Goal: Task Accomplishment & Management: Use online tool/utility

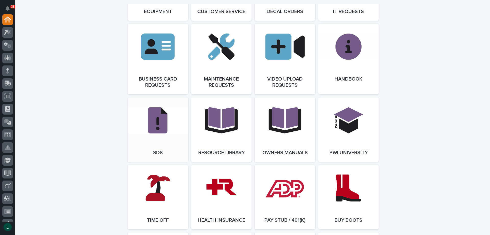
scroll to position [817, 0]
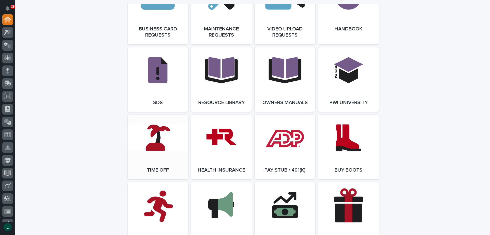
click at [155, 147] on link "Open Link" at bounding box center [158, 147] width 60 height 64
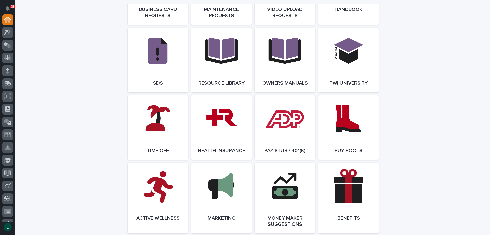
scroll to position [842, 0]
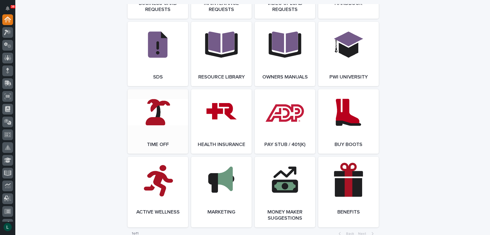
click at [158, 119] on link "Open Link" at bounding box center [158, 121] width 60 height 64
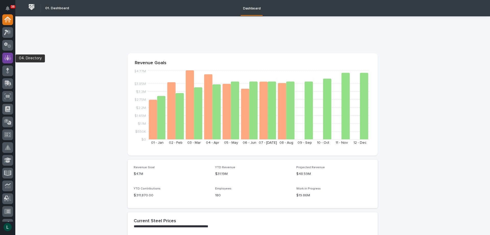
click at [9, 56] on icon at bounding box center [7, 58] width 7 height 6
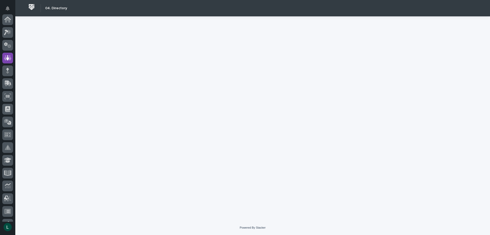
scroll to position [38, 0]
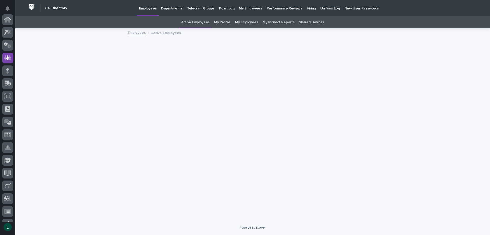
scroll to position [38, 0]
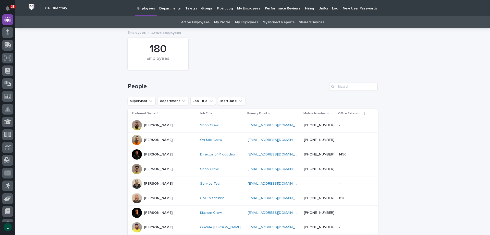
click at [244, 20] on link "My Employees" at bounding box center [246, 22] width 23 height 12
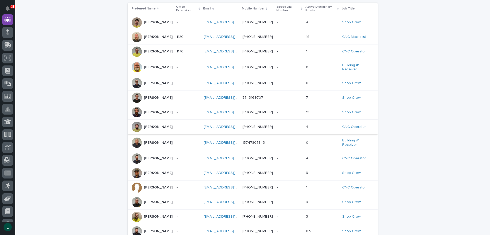
scroll to position [51, 0]
click at [150, 170] on div "Jeremy Helmuth" at bounding box center [158, 171] width 29 height 5
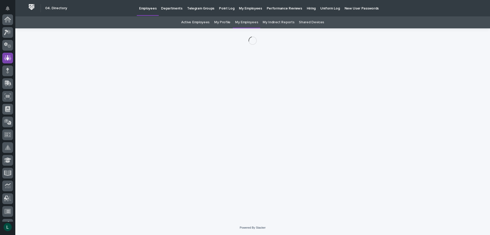
scroll to position [38, 0]
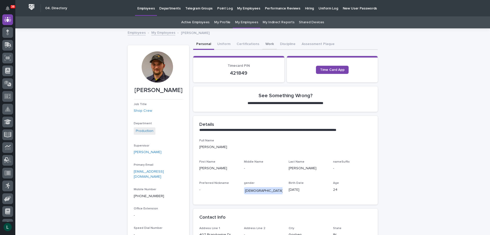
click at [264, 44] on button "Work" at bounding box center [269, 44] width 15 height 11
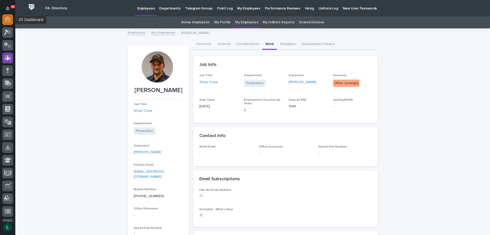
click at [8, 17] on g at bounding box center [7, 20] width 7 height 6
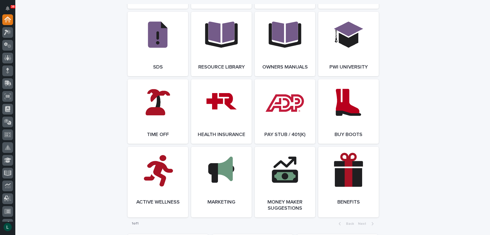
scroll to position [867, 0]
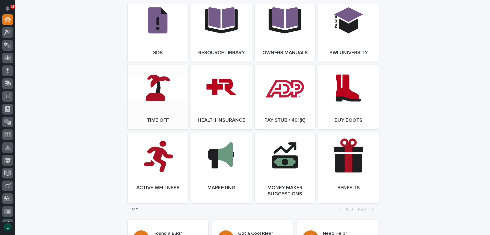
click at [155, 88] on link "Open Link" at bounding box center [158, 97] width 60 height 64
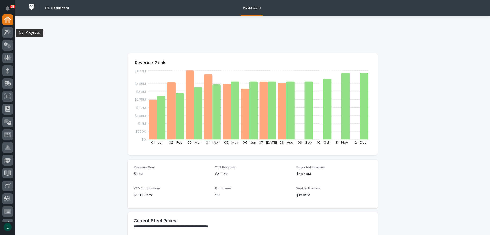
click at [8, 33] on icon at bounding box center [9, 31] width 4 height 5
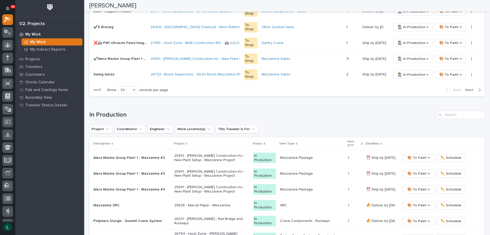
scroll to position [434, 0]
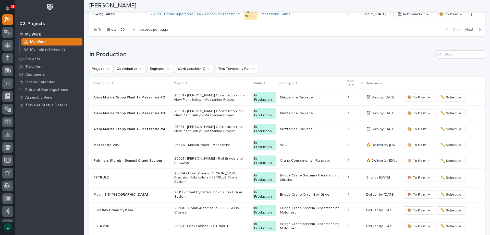
click at [417, 175] on span "🎨 To Paint →" at bounding box center [418, 177] width 22 height 6
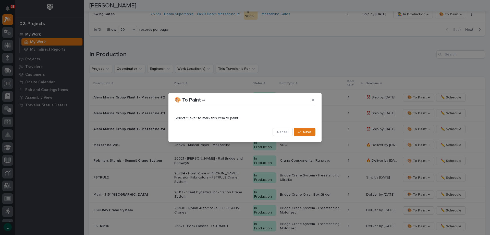
click at [310, 132] on span "Save" at bounding box center [307, 131] width 8 height 5
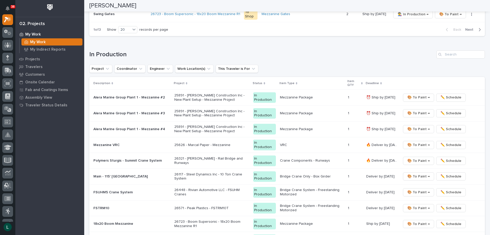
scroll to position [426, 0]
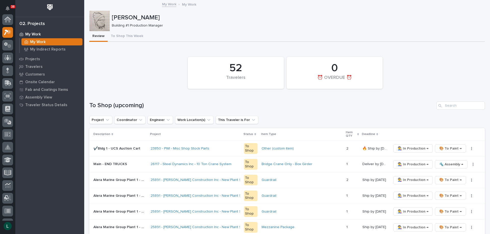
scroll to position [13, 0]
